Goal: Transaction & Acquisition: Purchase product/service

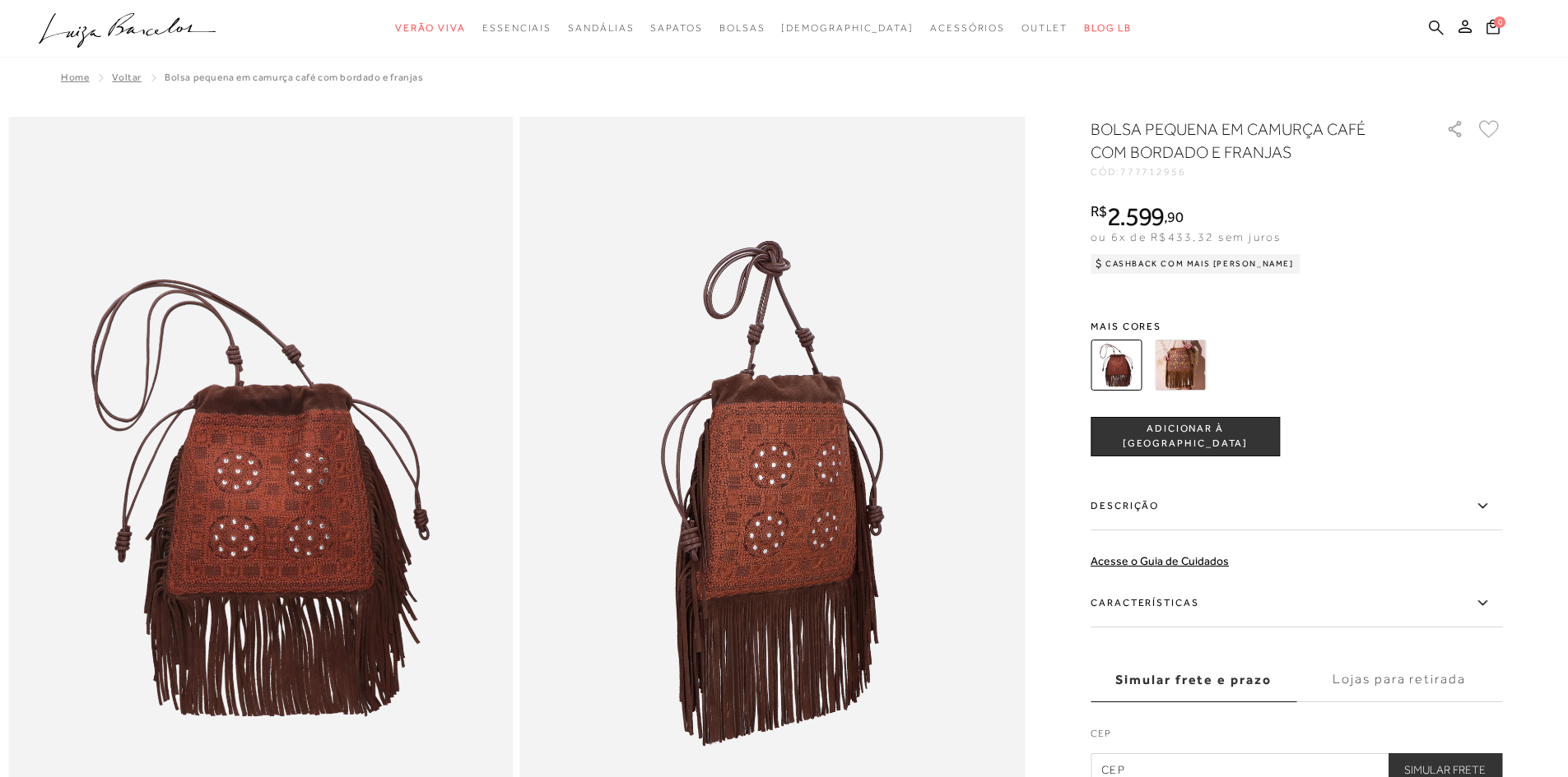
click at [1441, 34] on icon at bounding box center [1437, 27] width 15 height 15
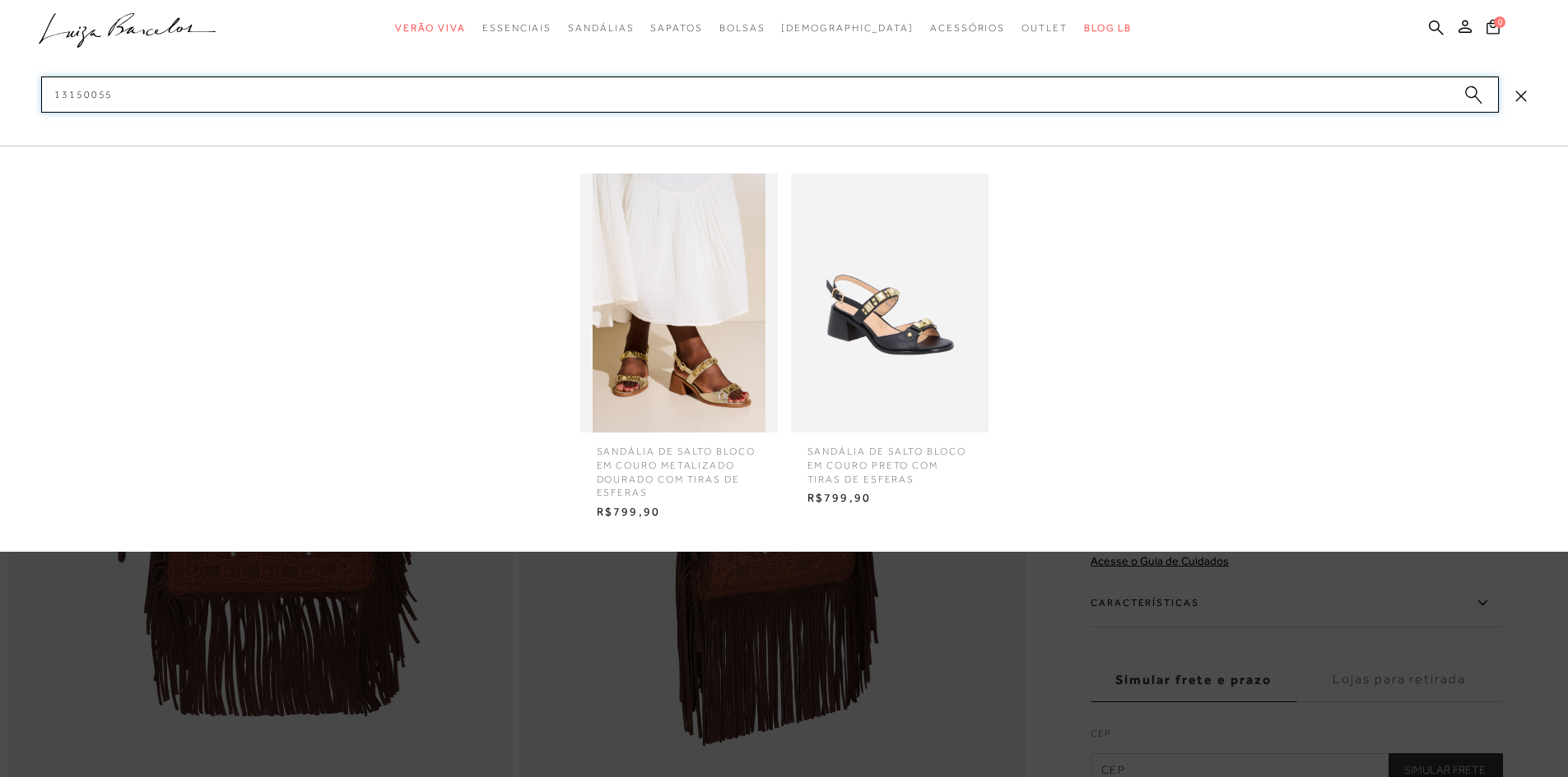
type input "13150055"
click at [902, 338] on img at bounding box center [889, 303] width 198 height 259
